Goal: Information Seeking & Learning: Learn about a topic

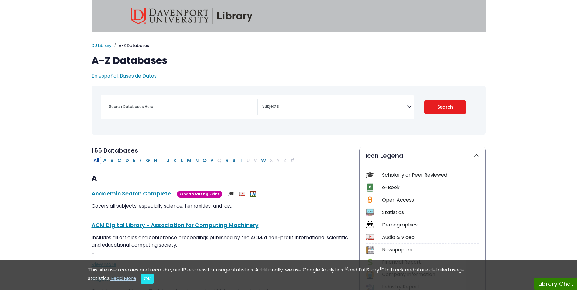
select select "Database Subject Filter"
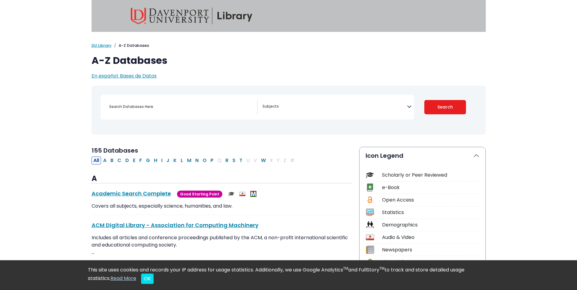
click at [142, 111] on div "Search filters" at bounding box center [181, 106] width 151 height 15
click at [155, 106] on input "Search database by title or keyword" at bounding box center [181, 106] width 151 height 9
click at [153, 107] on input "Search database by title or keyword" at bounding box center [181, 106] width 151 height 9
type input "Kids Online Safety Act"
click at [424, 100] on button "Search" at bounding box center [445, 107] width 42 height 14
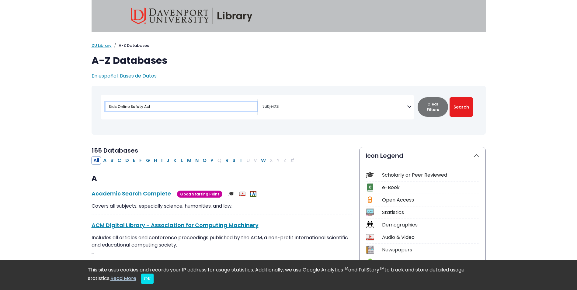
select select "Database Subject Filter"
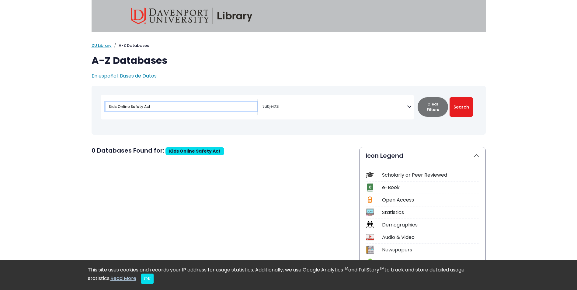
drag, startPoint x: 187, startPoint y: 101, endPoint x: 0, endPoint y: 89, distance: 187.1
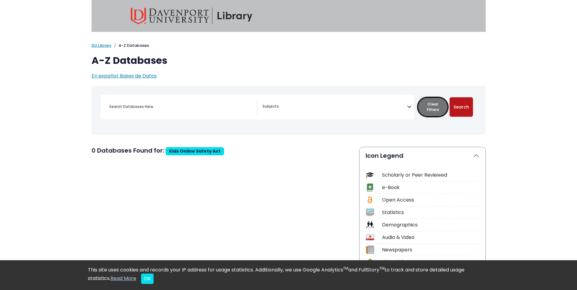
click at [442, 108] on button "Clear Filters" at bounding box center [432, 106] width 30 height 19
select select "Database Subject Filter"
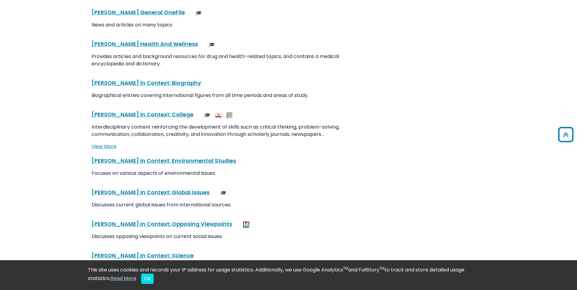
scroll to position [1469, 0]
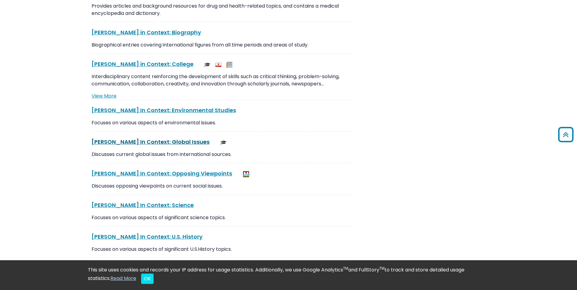
click at [149, 138] on link "Gale In Context: Global Issues This link opens in a new window" at bounding box center [151, 142] width 118 height 8
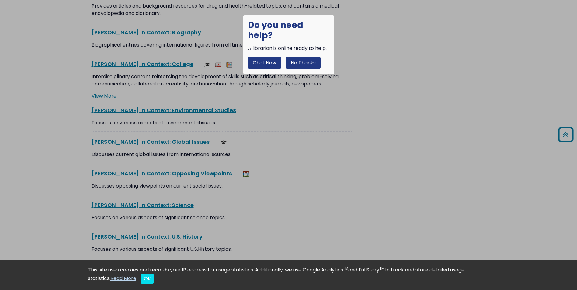
click at [300, 58] on button "No Thanks" at bounding box center [303, 63] width 35 height 12
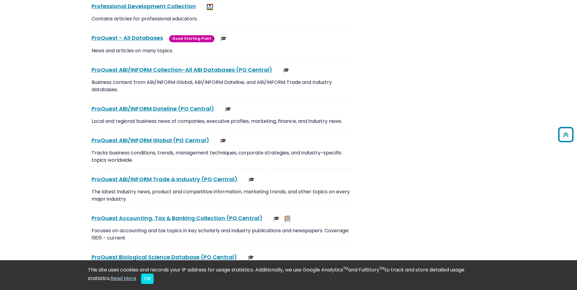
scroll to position [4358, 0]
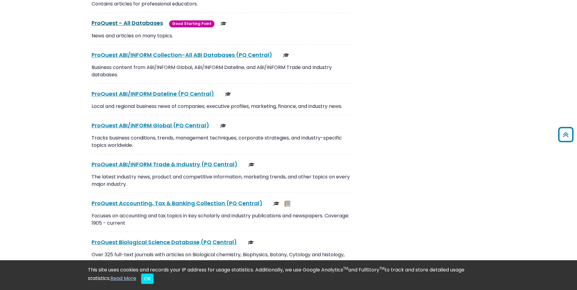
click at [140, 19] on link "ProQuest - All Databases This link opens in a new window" at bounding box center [127, 23] width 71 height 8
click at [126, 19] on link "ProQuest - All Databases This link opens in a new window" at bounding box center [127, 23] width 71 height 8
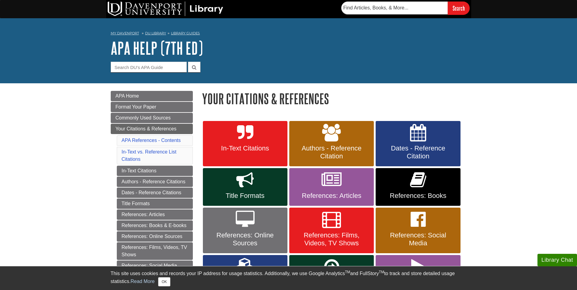
scroll to position [51, 0]
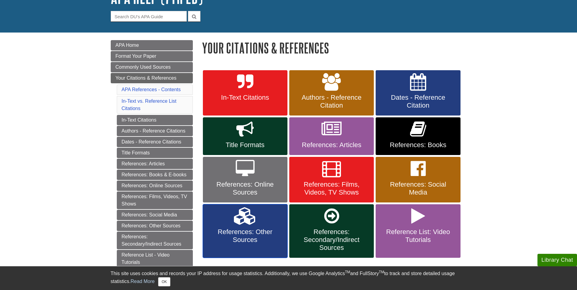
click at [254, 218] on icon at bounding box center [245, 216] width 22 height 18
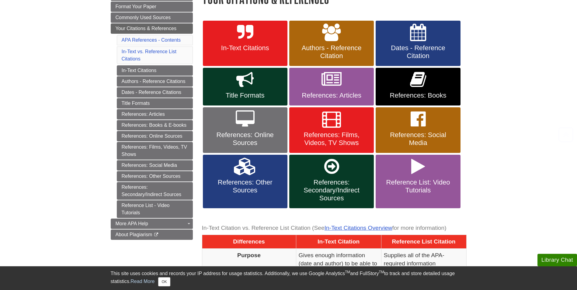
scroll to position [101, 0]
